Goal: Transaction & Acquisition: Purchase product/service

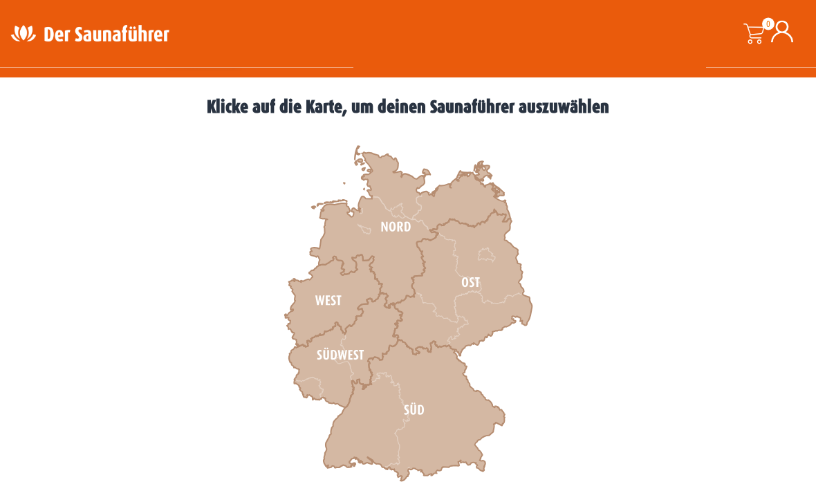
scroll to position [363, 0]
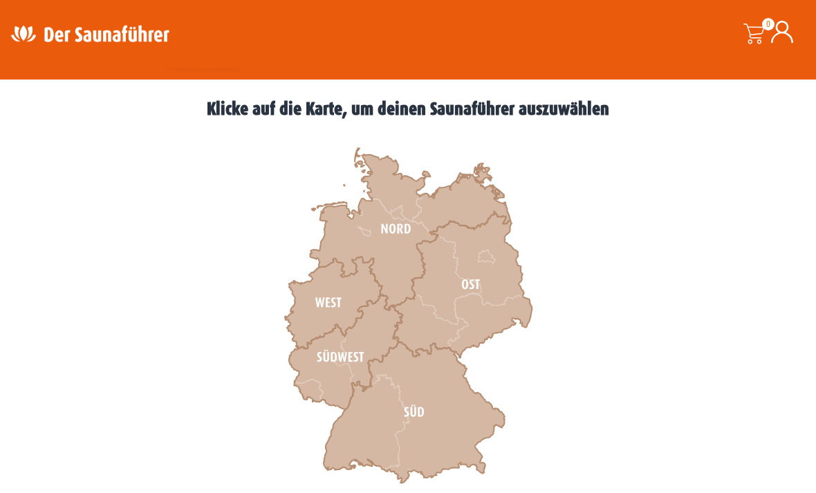
click at [314, 311] on icon at bounding box center [334, 303] width 98 height 92
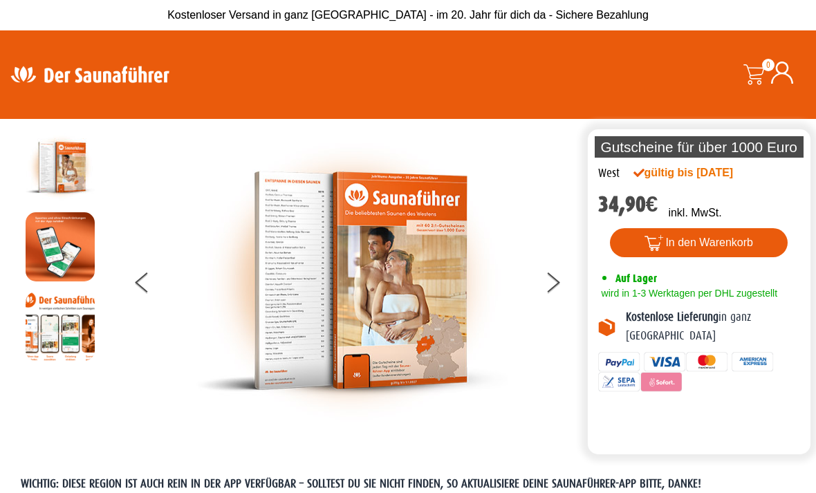
click at [447, 342] on img at bounding box center [351, 281] width 311 height 296
click at [555, 292] on button at bounding box center [561, 285] width 35 height 35
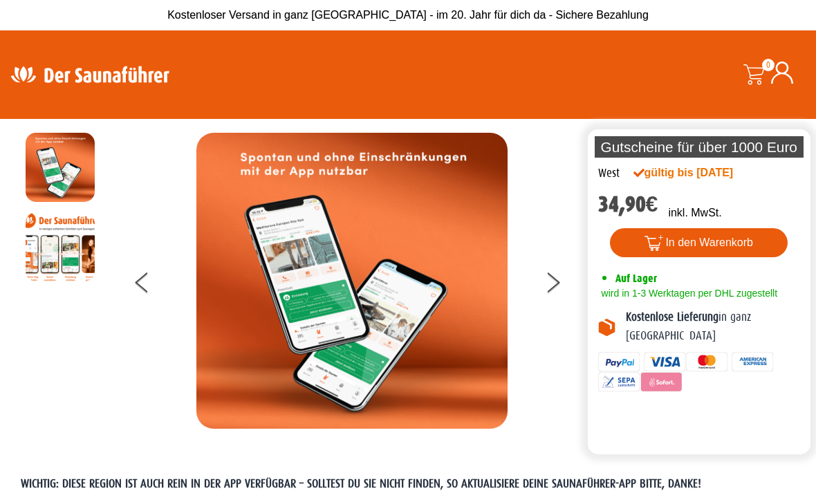
click at [553, 295] on button at bounding box center [561, 285] width 35 height 35
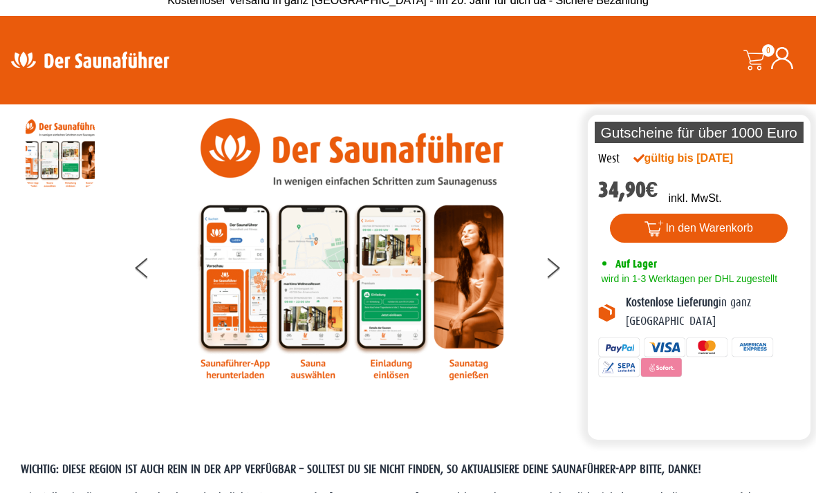
scroll to position [11, 0]
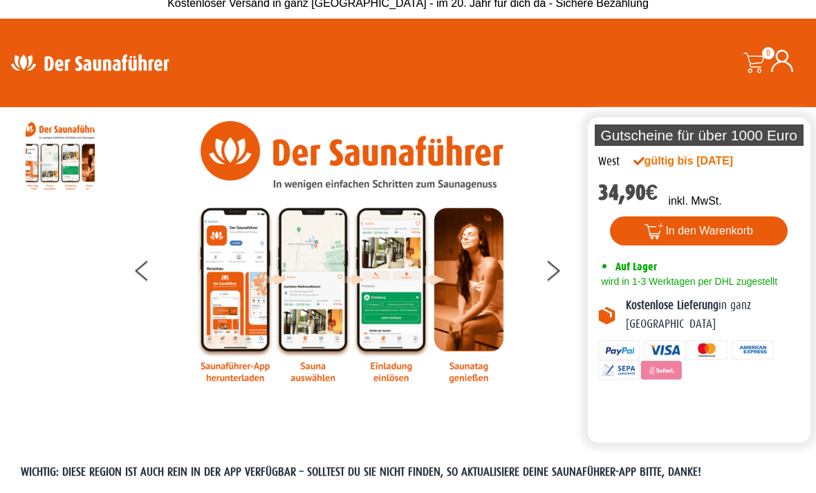
click at [701, 233] on button "In den Warenkorb" at bounding box center [699, 231] width 178 height 29
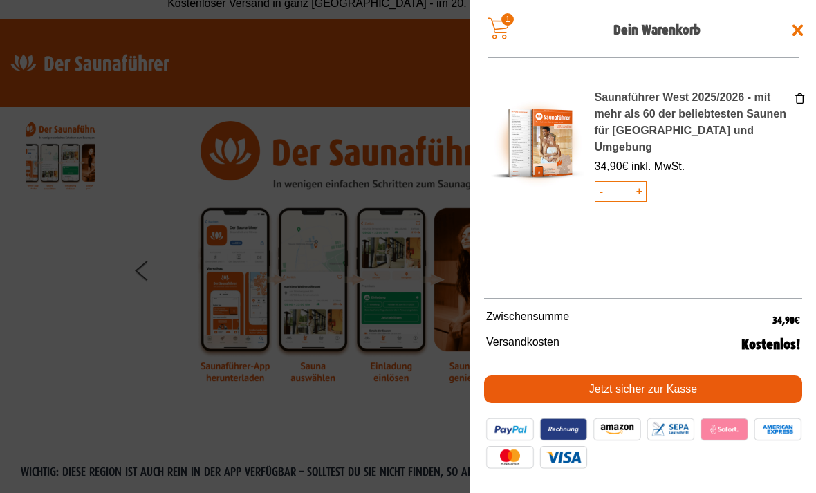
click at [698, 387] on link "Jetzt sicher zur Kasse" at bounding box center [643, 390] width 318 height 28
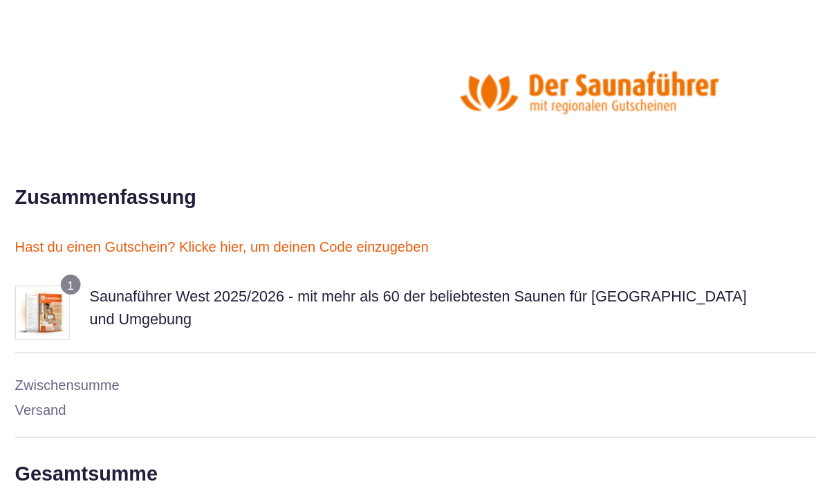
scroll to position [221, 0]
